Goal: Task Accomplishment & Management: Complete application form

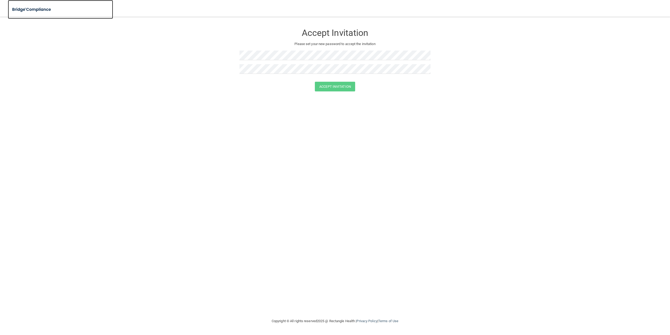
click at [27, 5] on img at bounding box center [32, 9] width 48 height 11
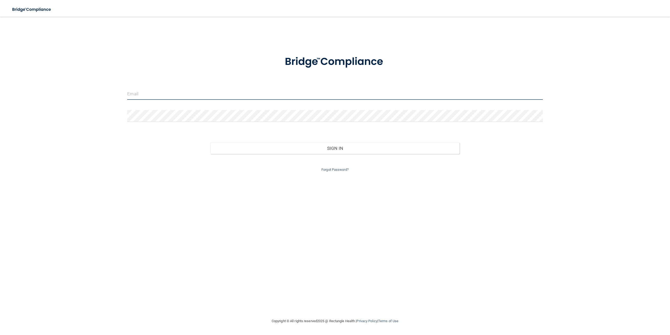
click at [160, 89] on input "email" at bounding box center [334, 94] width 415 height 12
type input "[EMAIL_ADDRESS][DOMAIN_NAME]"
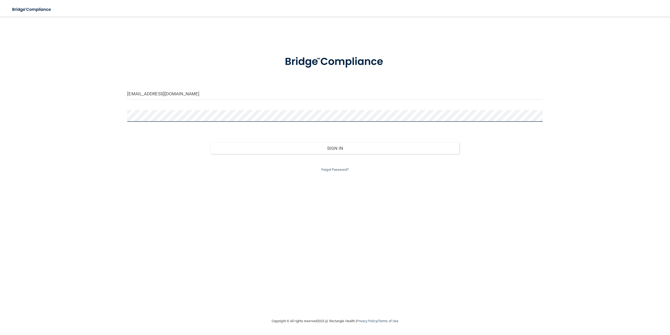
click at [210, 142] on button "Sign In" at bounding box center [334, 148] width 249 height 12
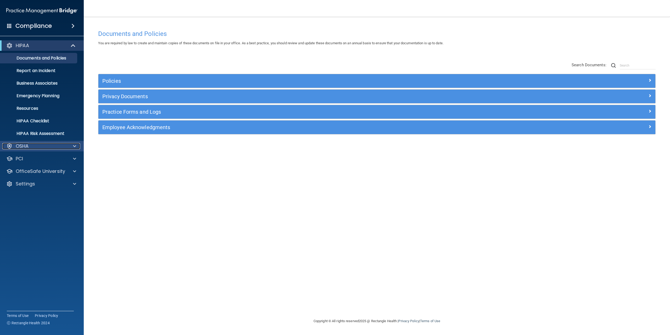
click at [32, 147] on div "OSHA" at bounding box center [34, 146] width 65 height 6
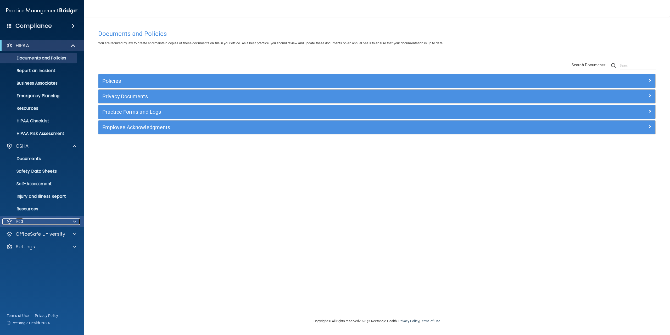
click at [33, 221] on div "PCI" at bounding box center [34, 221] width 65 height 6
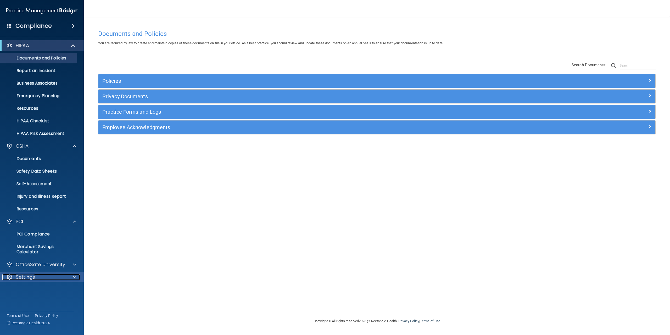
click at [35, 277] on div "Settings" at bounding box center [34, 277] width 65 height 6
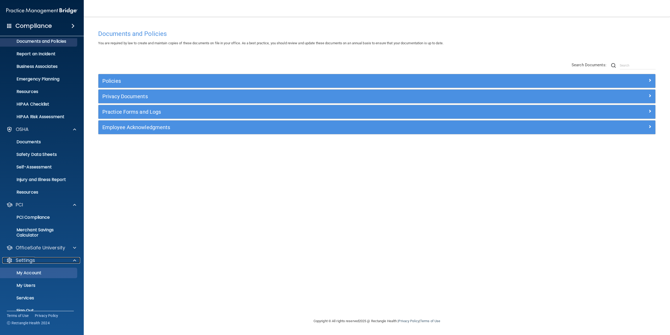
scroll to position [26, 0]
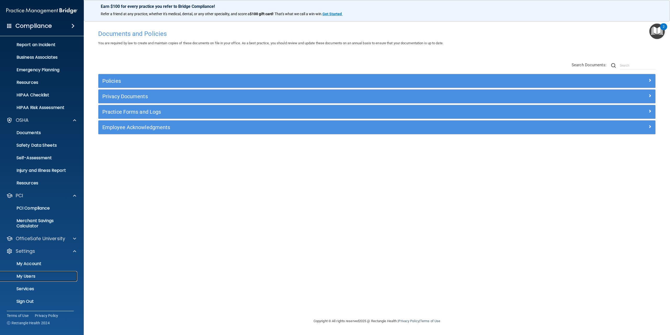
click at [31, 277] on p "My Users" at bounding box center [38, 275] width 71 height 5
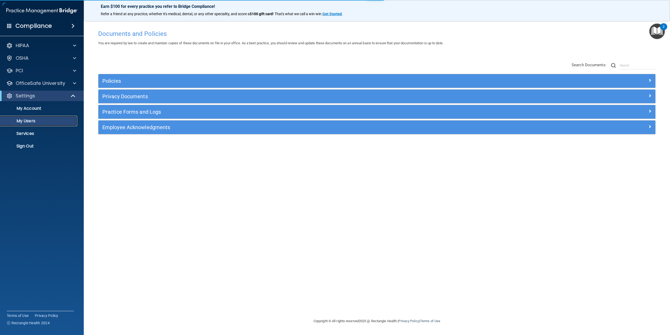
select select "20"
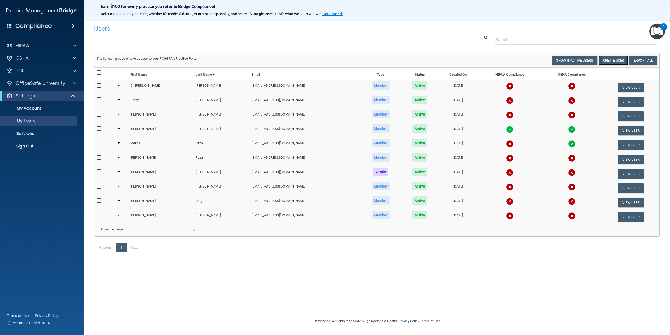
click at [608, 60] on button "Create User" at bounding box center [613, 60] width 30 height 10
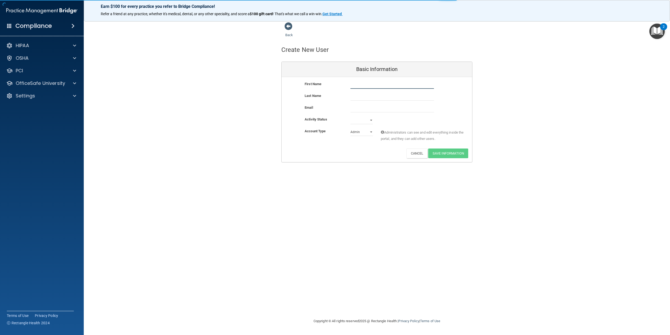
click at [374, 84] on input "text" at bounding box center [391, 85] width 83 height 8
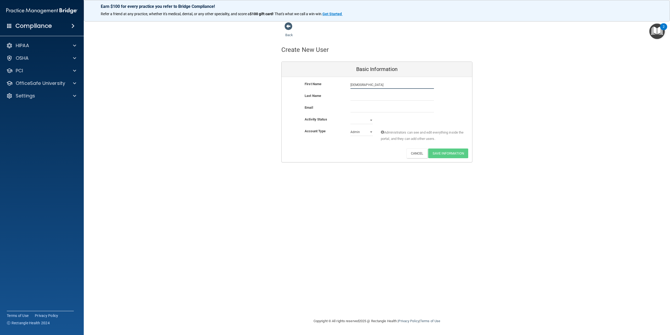
type input "[DEMOGRAPHIC_DATA]"
type input "[PERSON_NAME]"
type input "[EMAIL_ADDRESS][DOMAIN_NAME]"
click at [357, 117] on select "Active Inactive" at bounding box center [361, 121] width 23 height 8
select select "active"
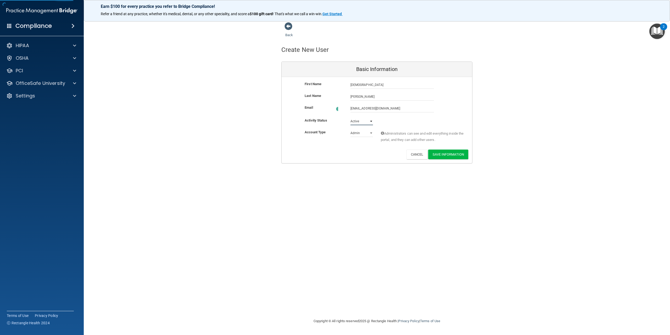
click at [350, 117] on select "Active Inactive" at bounding box center [361, 121] width 23 height 8
click at [361, 135] on select "Admin Member" at bounding box center [361, 133] width 23 height 8
select select "practice_member"
click at [350, 129] on select "Admin Member" at bounding box center [361, 133] width 23 height 8
click at [450, 155] on button "Save Information" at bounding box center [448, 154] width 40 height 10
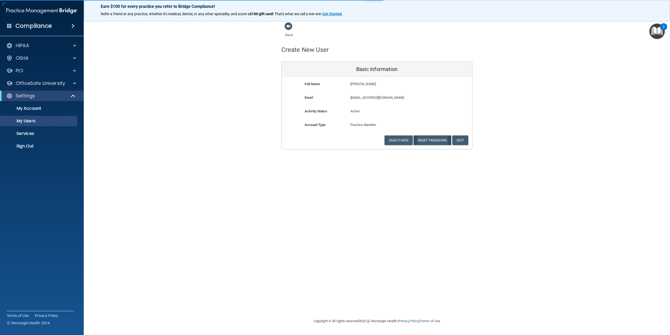
select select "20"
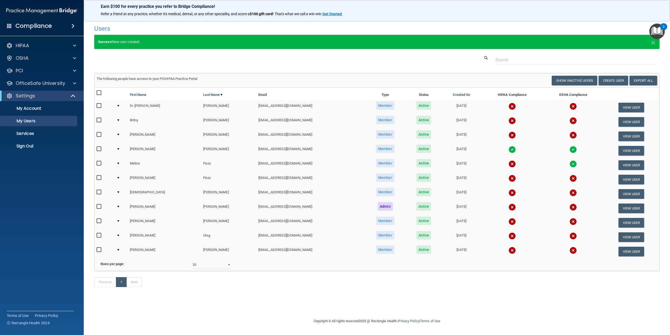
click at [99, 192] on input "checkbox" at bounding box center [100, 192] width 6 height 4
checkbox input "true"
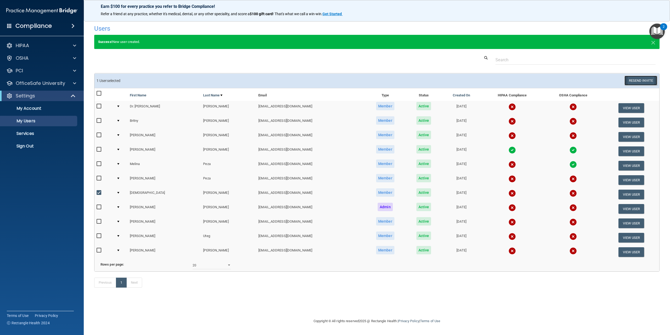
click at [637, 79] on button "Resend Invite" at bounding box center [640, 81] width 33 height 10
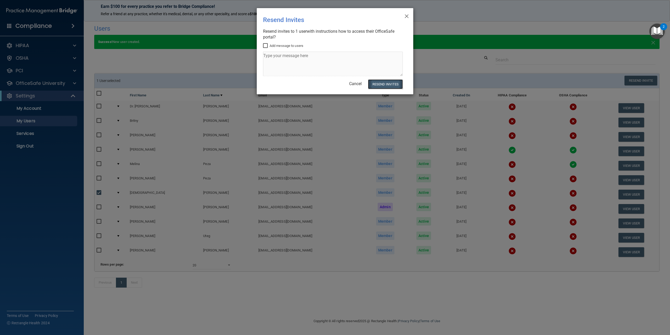
click at [390, 85] on button "Resend Invites" at bounding box center [385, 84] width 35 height 10
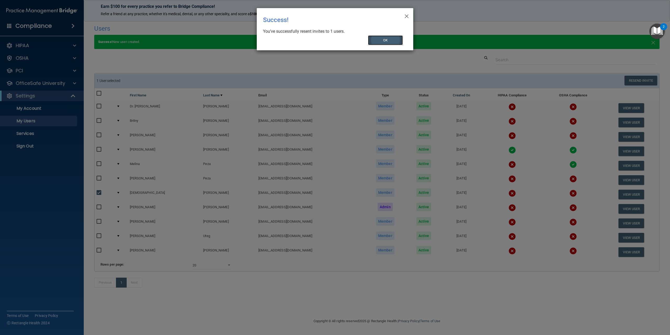
click at [386, 38] on button "OK" at bounding box center [385, 40] width 35 height 10
